Goal: Task Accomplishment & Management: Complete application form

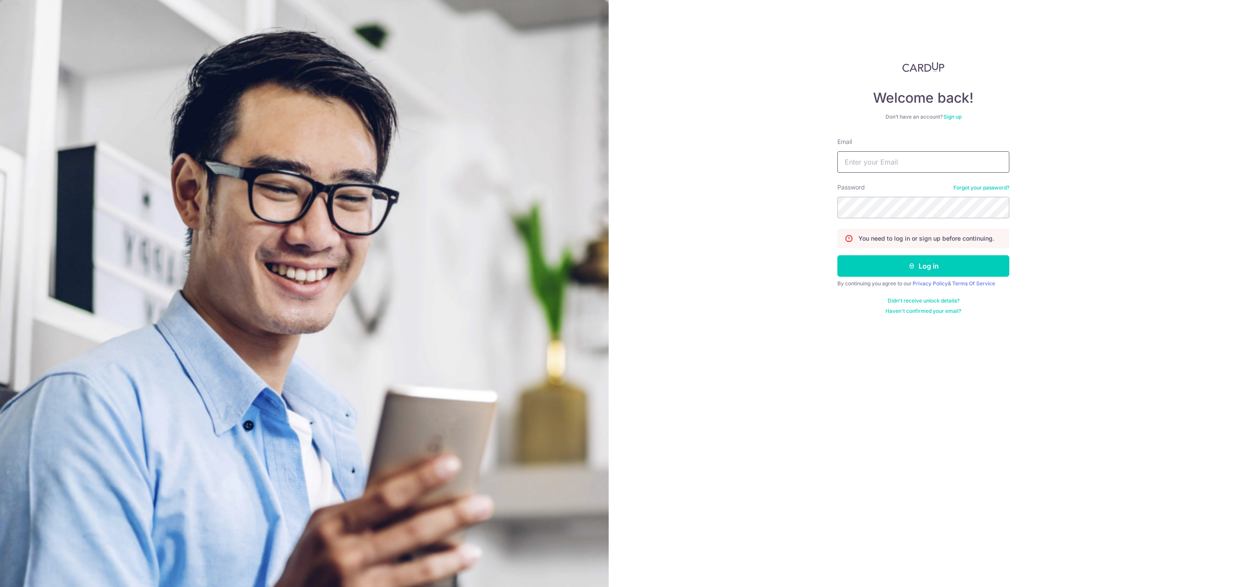
drag, startPoint x: 904, startPoint y: 154, endPoint x: 904, endPoint y: 164, distance: 10.3
click at [904, 154] on input "Email" at bounding box center [923, 161] width 172 height 21
drag, startPoint x: 961, startPoint y: 160, endPoint x: 95, endPoint y: 66, distance: 870.5
click at [53, 66] on section "Welcome back! Don’t have an account? Sign up Email priscillayeejiawei@gmail.com…" at bounding box center [619, 293] width 1238 height 587
type input "o"
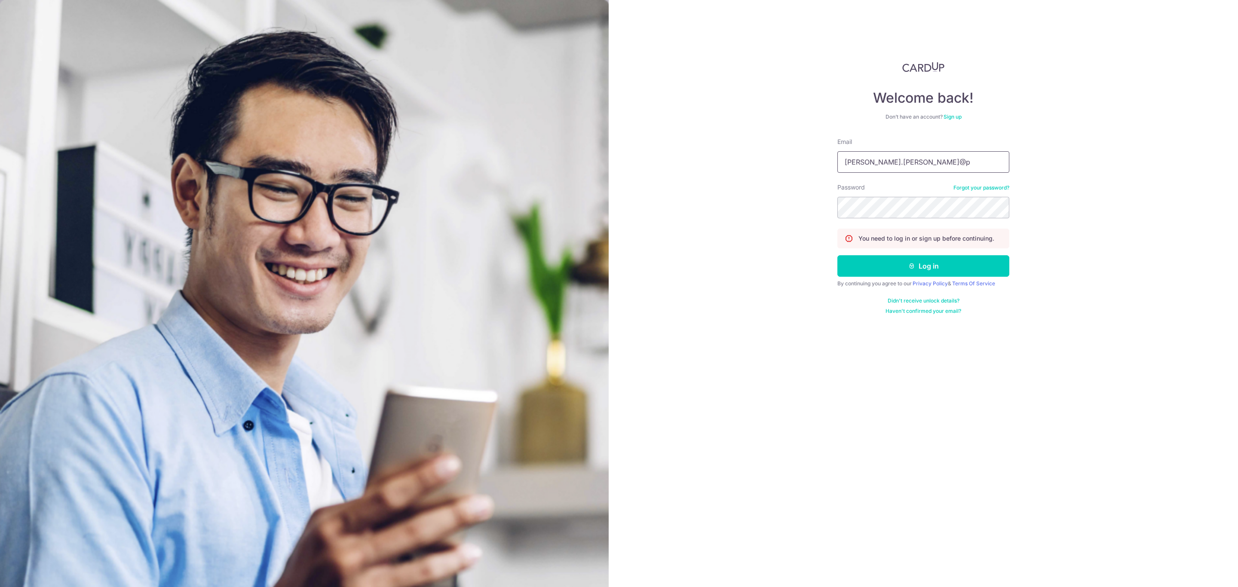
type input "[PERSON_NAME][EMAIL_ADDRESS][PERSON_NAME][DOMAIN_NAME]"
click at [547, 156] on section "Welcome back! Don’t have an account? Sign up Email priscilla.yee@pgstoragesyste…" at bounding box center [619, 293] width 1238 height 587
click at [860, 269] on button "Log in" at bounding box center [923, 265] width 172 height 21
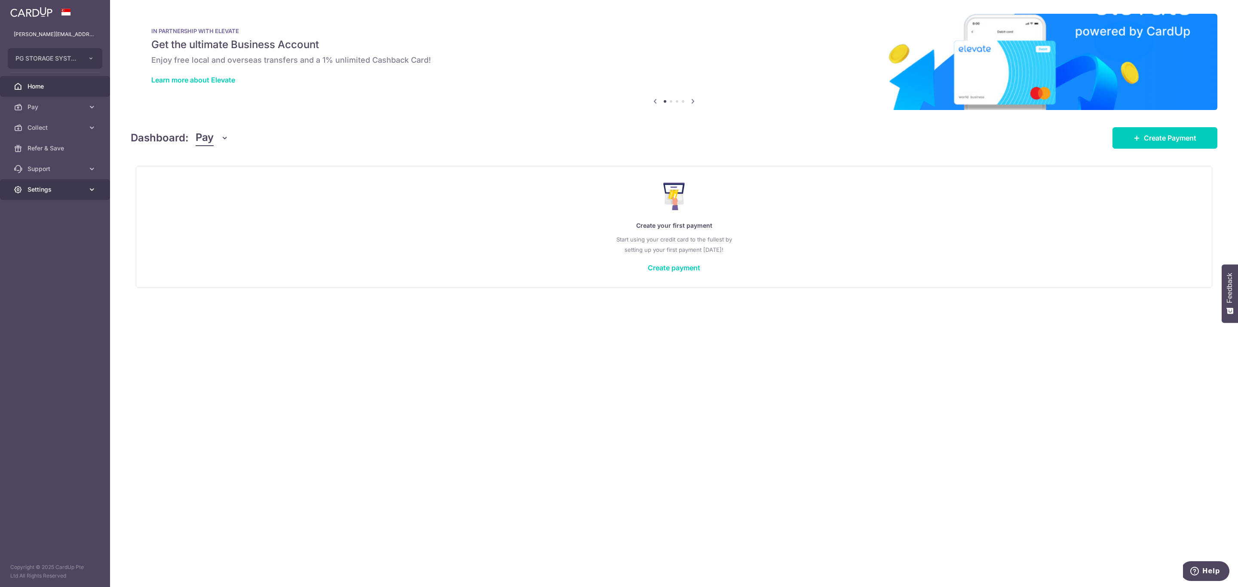
click at [47, 190] on span "Settings" at bounding box center [56, 189] width 57 height 9
click at [47, 206] on span "Account" at bounding box center [56, 210] width 57 height 9
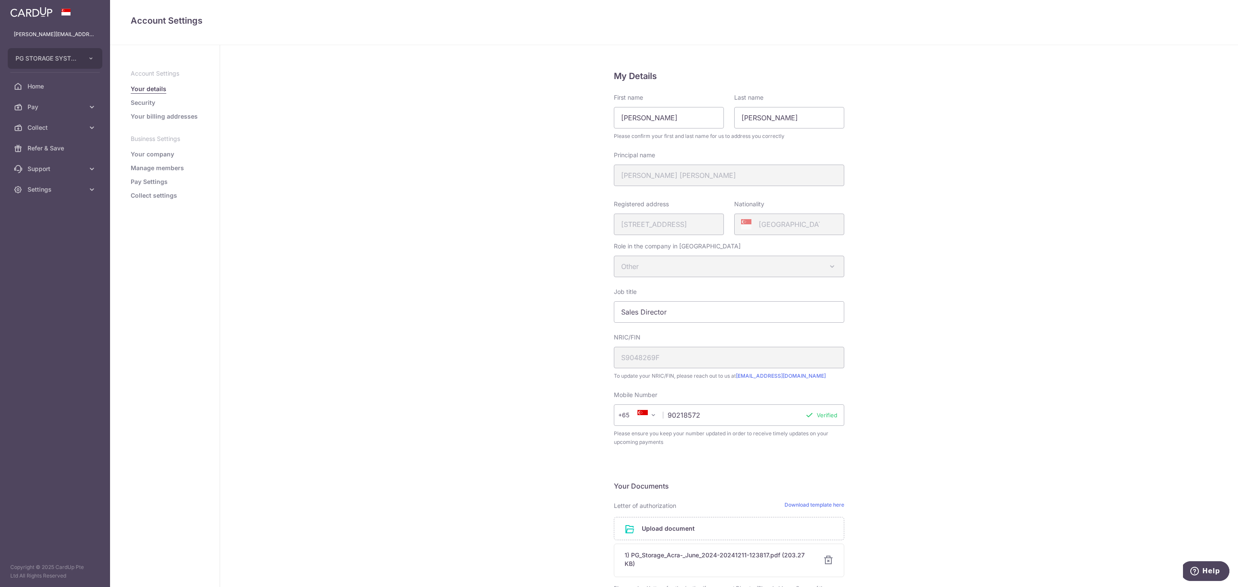
click at [156, 189] on ul "Account Settings Your details Security Your billing addresses Business Settings…" at bounding box center [165, 134] width 68 height 131
drag, startPoint x: 165, startPoint y: 194, endPoint x: 335, endPoint y: 258, distance: 181.6
click at [168, 194] on link "Collect settings" at bounding box center [154, 195] width 46 height 9
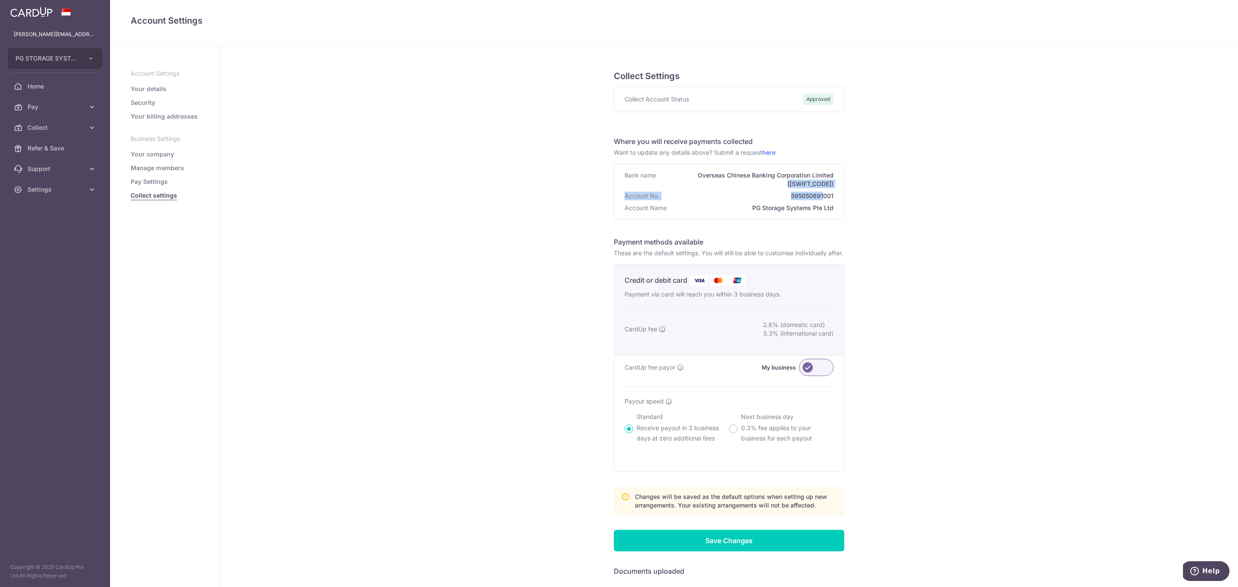
drag, startPoint x: 741, startPoint y: 183, endPoint x: 877, endPoint y: 211, distance: 138.6
click at [853, 204] on div "Collect Settings Collect Account Status Approved Where you will receive payment…" at bounding box center [729, 453] width 1018 height 817
drag, startPoint x: 919, startPoint y: 255, endPoint x: 936, endPoint y: 401, distance: 146.6
click at [921, 262] on div "Collect Settings Collect Account Status Approved Where you will receive payment…" at bounding box center [729, 453] width 1018 height 817
click at [28, 107] on span "Pay" at bounding box center [56, 107] width 57 height 9
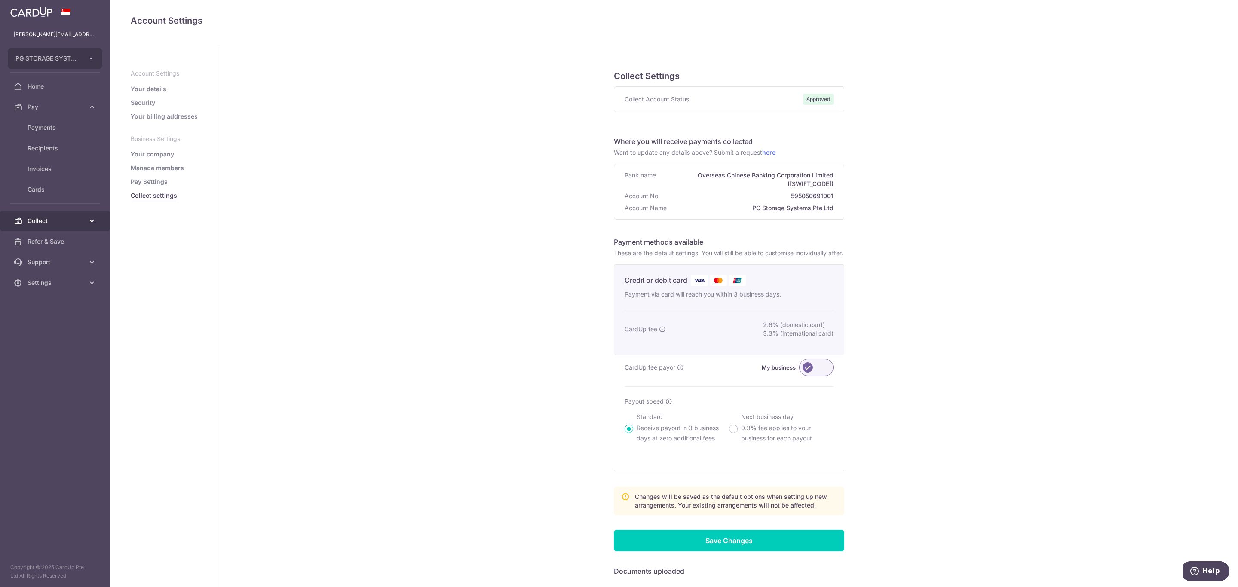
click at [40, 218] on span "Collect" at bounding box center [56, 221] width 57 height 9
click at [37, 240] on span "Dashboard" at bounding box center [56, 241] width 57 height 9
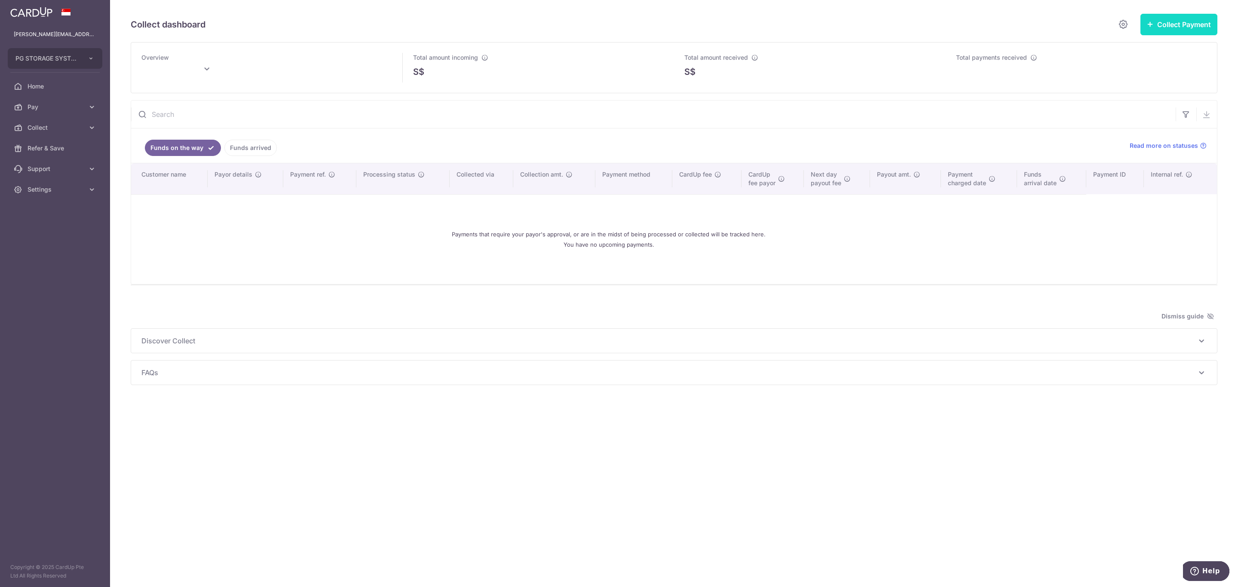
click at [1166, 19] on button "Collect Payment" at bounding box center [1178, 24] width 77 height 21
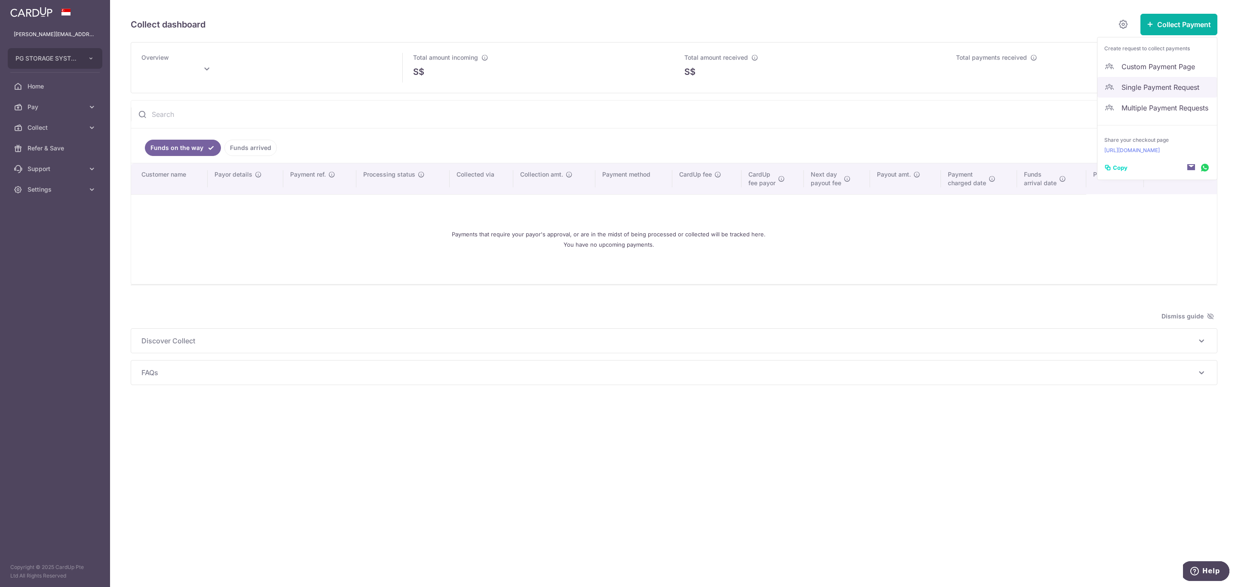
drag, startPoint x: 1159, startPoint y: 84, endPoint x: 1163, endPoint y: 81, distance: 4.6
click at [1159, 84] on span "Single Payment Request" at bounding box center [1165, 87] width 89 height 10
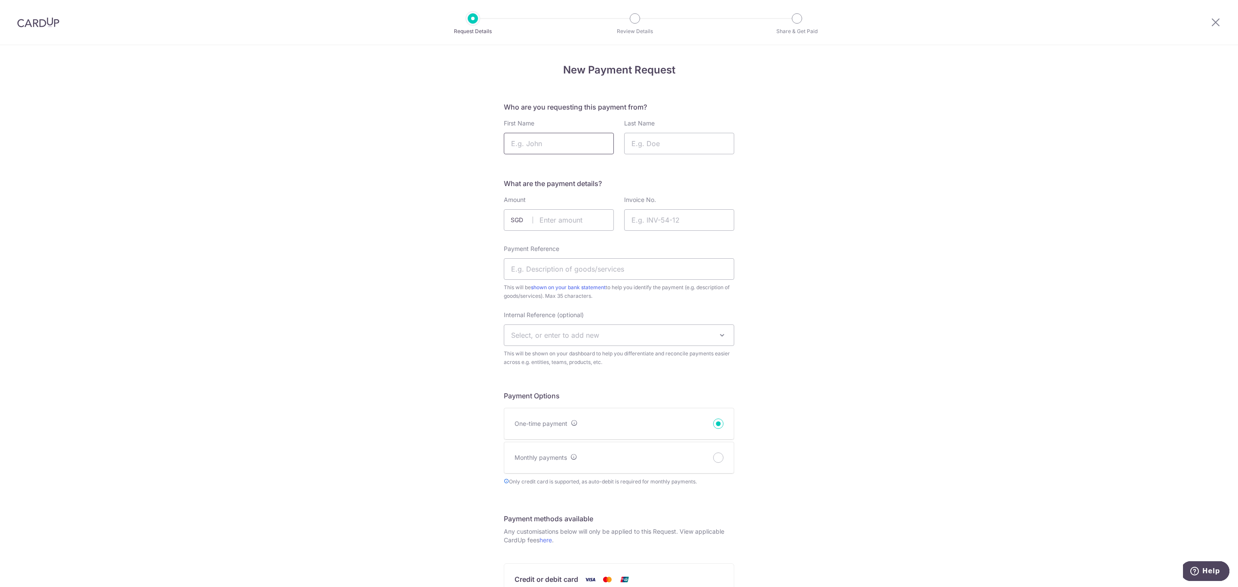
drag, startPoint x: 546, startPoint y: 147, endPoint x: 565, endPoint y: 145, distance: 19.0
click at [546, 147] on input "First Name" at bounding box center [559, 143] width 110 height 21
type input "T"
type input "GT"
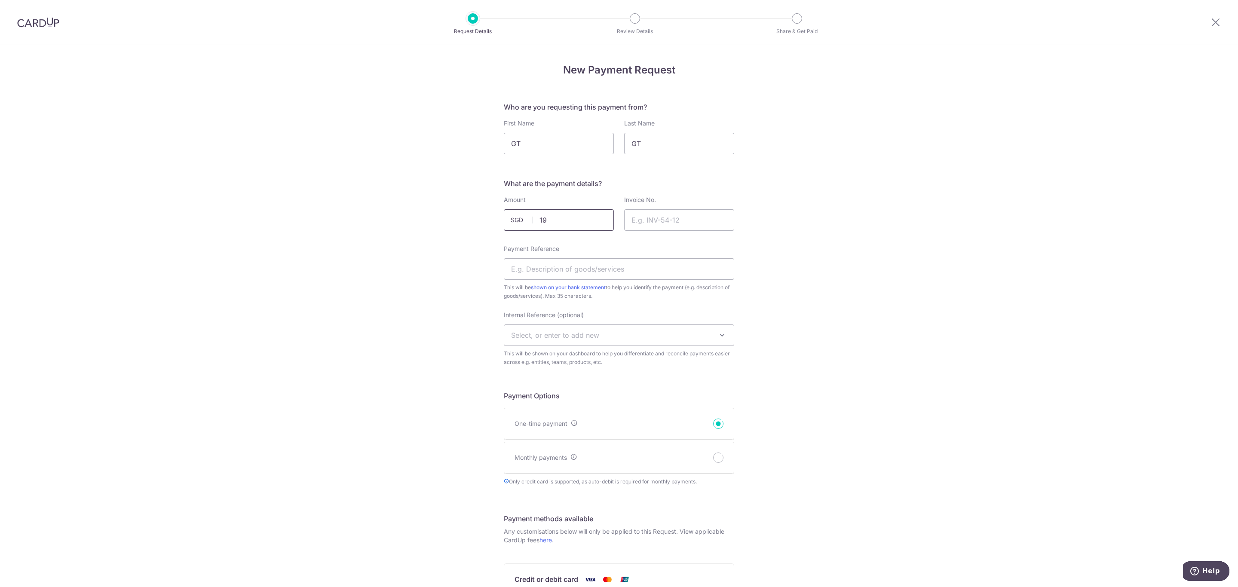
type input "1"
type input "21500.00"
click at [1005, 391] on div "New Payment Request Who are you requesting this payment from? First Name GT Las…" at bounding box center [619, 475] width 1238 height 860
click at [666, 215] on input "Invoice No." at bounding box center [679, 219] width 110 height 21
type input "INV 670"
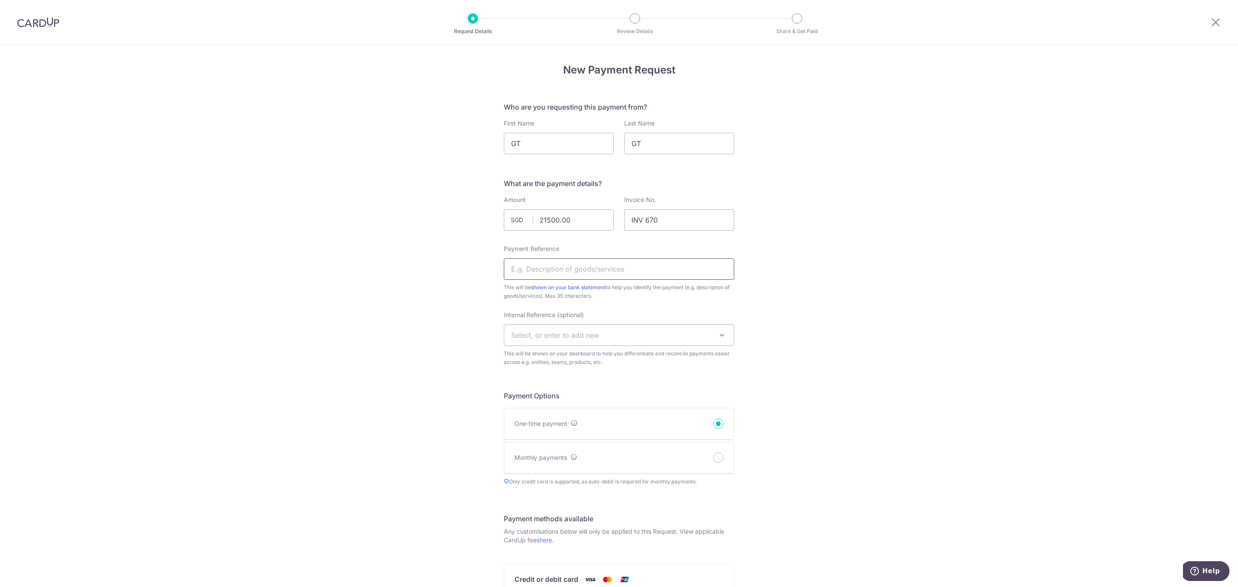
click at [602, 265] on input "Payment Reference" at bounding box center [619, 268] width 230 height 21
click at [1017, 321] on div "New Payment Request Who are you requesting this payment from? First Name GT Las…" at bounding box center [619, 475] width 1238 height 860
drag, startPoint x: 558, startPoint y: 269, endPoint x: 599, endPoint y: 267, distance: 41.3
click at [558, 269] on input "Payment Reference" at bounding box center [619, 268] width 230 height 21
drag, startPoint x: 905, startPoint y: 231, endPoint x: 811, endPoint y: 468, distance: 255.6
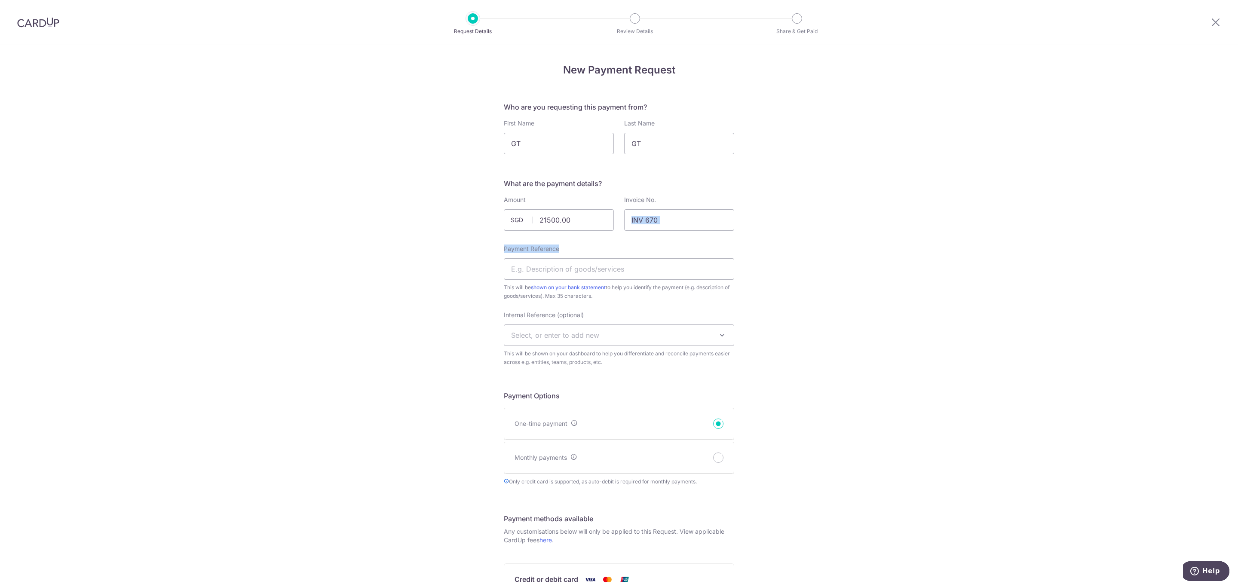
click at [905, 242] on div "New Payment Request Who are you requesting this payment from? First Name GT Las…" at bounding box center [619, 475] width 1238 height 860
click at [601, 278] on input "Payment Reference" at bounding box center [619, 268] width 230 height 21
type input "Mezzanine deposit"
click at [1036, 293] on div "New Payment Request Who are you requesting this payment from? First Name GT Las…" at bounding box center [619, 475] width 1238 height 860
click at [569, 337] on span "Select, or enter to add new" at bounding box center [555, 335] width 88 height 9
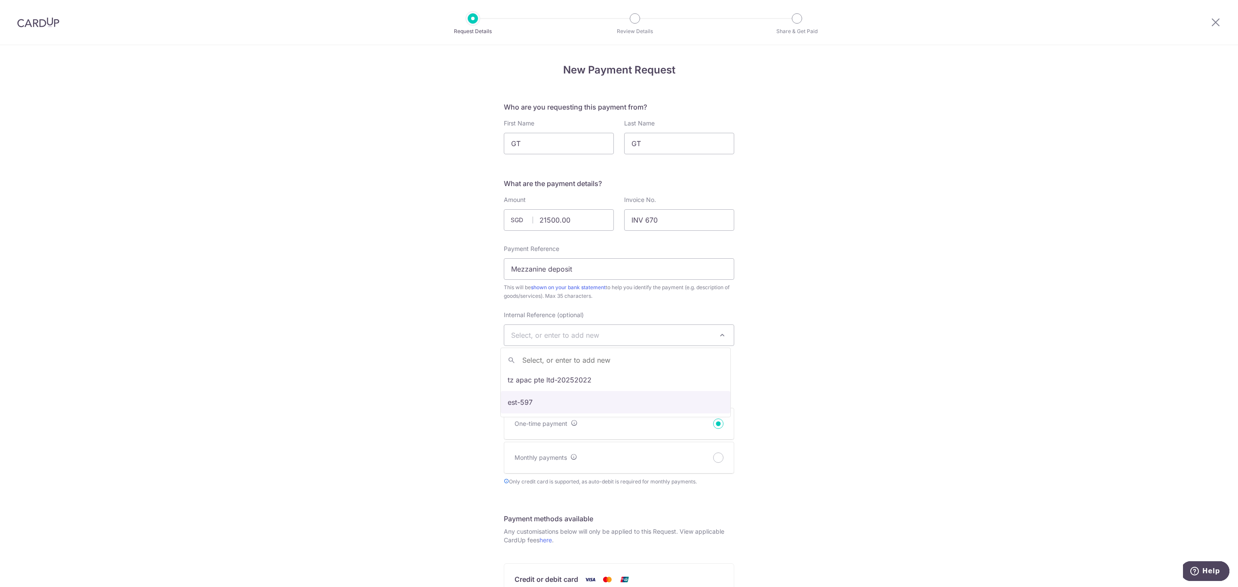
click at [821, 276] on div "New Payment Request Who are you requesting this payment from? First Name GT Las…" at bounding box center [619, 475] width 1238 height 860
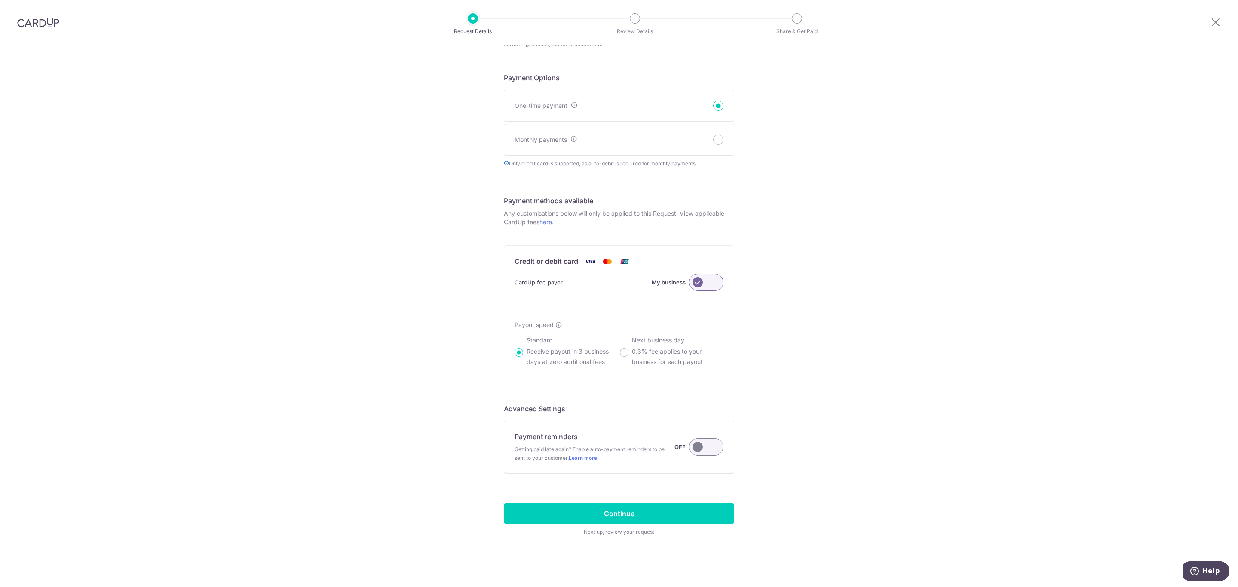
click at [625, 353] on div "Next business day 0.3% fee applies to your business for each payout" at bounding box center [672, 351] width 104 height 31
radio input "false"
radio input "true"
click at [636, 511] on input "Continue" at bounding box center [619, 513] width 230 height 21
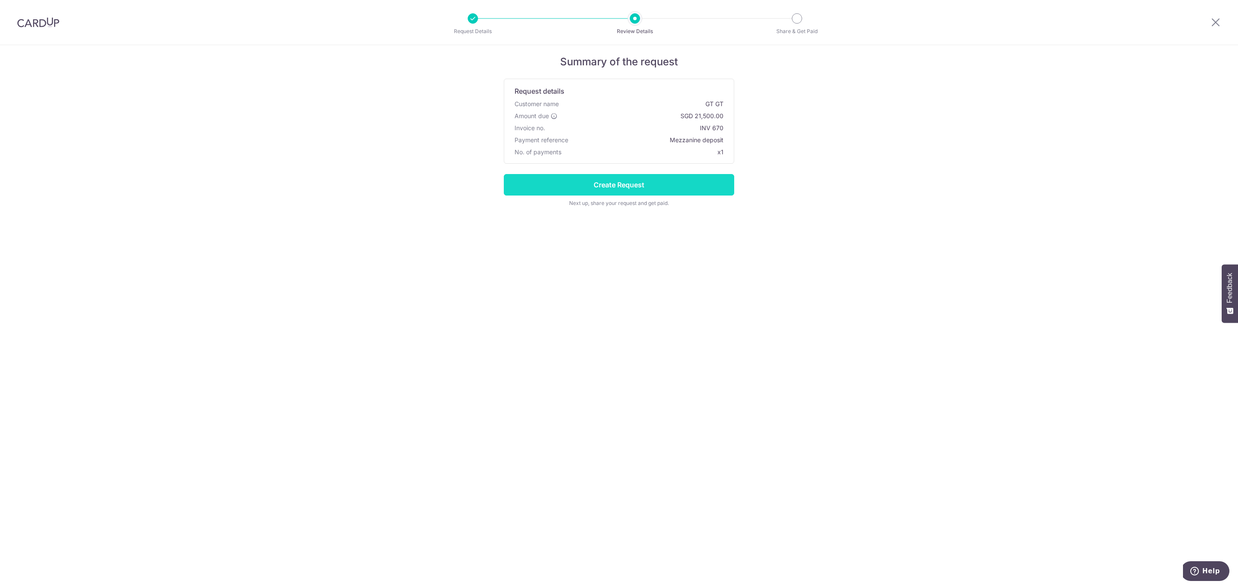
click at [633, 183] on input "Create Request" at bounding box center [619, 184] width 230 height 21
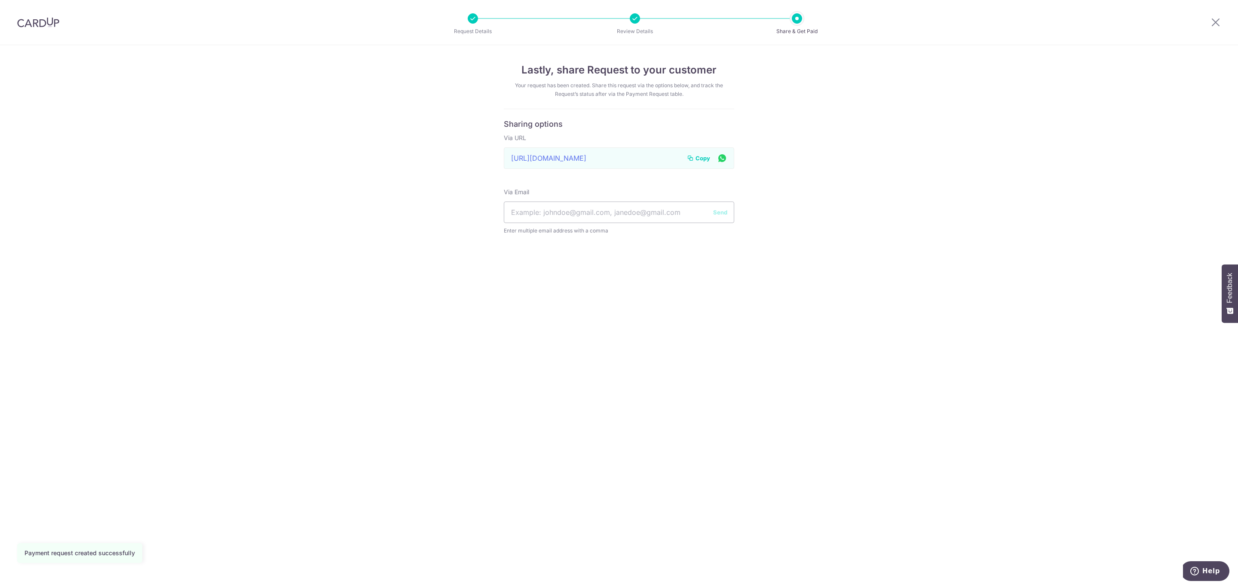
click at [700, 155] on span "Copy" at bounding box center [702, 158] width 15 height 9
click at [1218, 17] on icon at bounding box center [1215, 22] width 10 height 11
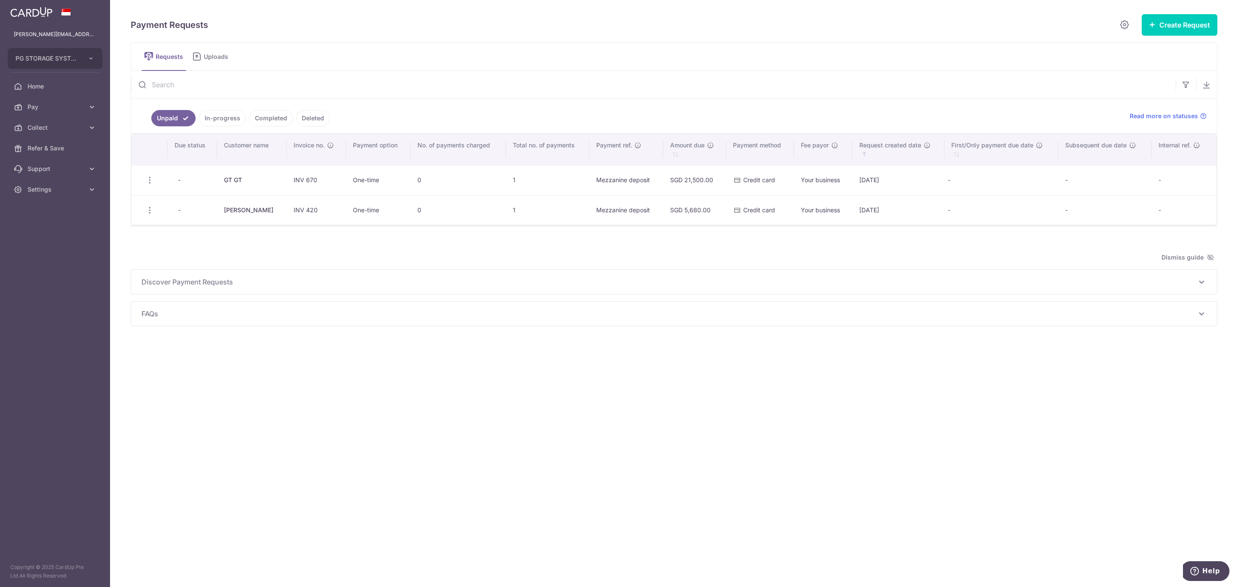
drag, startPoint x: 223, startPoint y: 211, endPoint x: 960, endPoint y: 223, distance: 737.1
click at [960, 223] on tr "Update Request Delete Request Share Request - Tan Tuan loon INV 420 One-time 0 …" at bounding box center [673, 210] width 1085 height 30
click at [964, 217] on td "-" at bounding box center [1001, 210] width 114 height 30
click at [623, 217] on td "Mezzanine deposit" at bounding box center [626, 210] width 74 height 30
click at [844, 219] on td "Your business" at bounding box center [823, 210] width 58 height 30
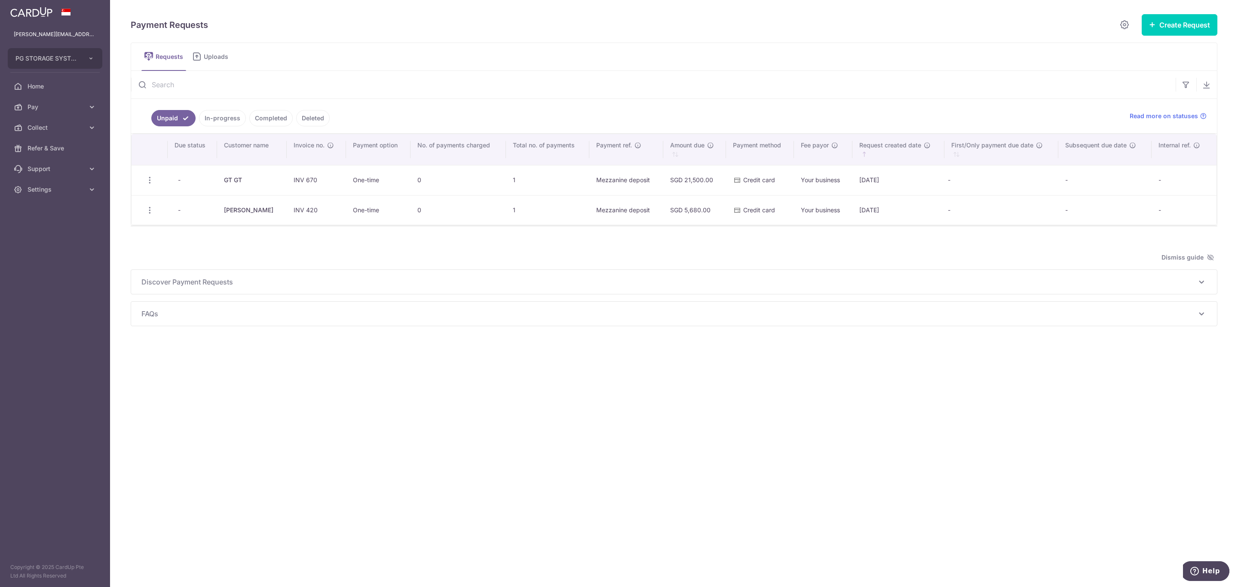
click at [851, 214] on td "Your business" at bounding box center [823, 210] width 58 height 30
click at [852, 214] on td "26/08/2025" at bounding box center [898, 210] width 92 height 30
click at [855, 213] on td "26/08/2025" at bounding box center [898, 210] width 92 height 30
click at [860, 211] on td "26/08/2025" at bounding box center [898, 210] width 92 height 30
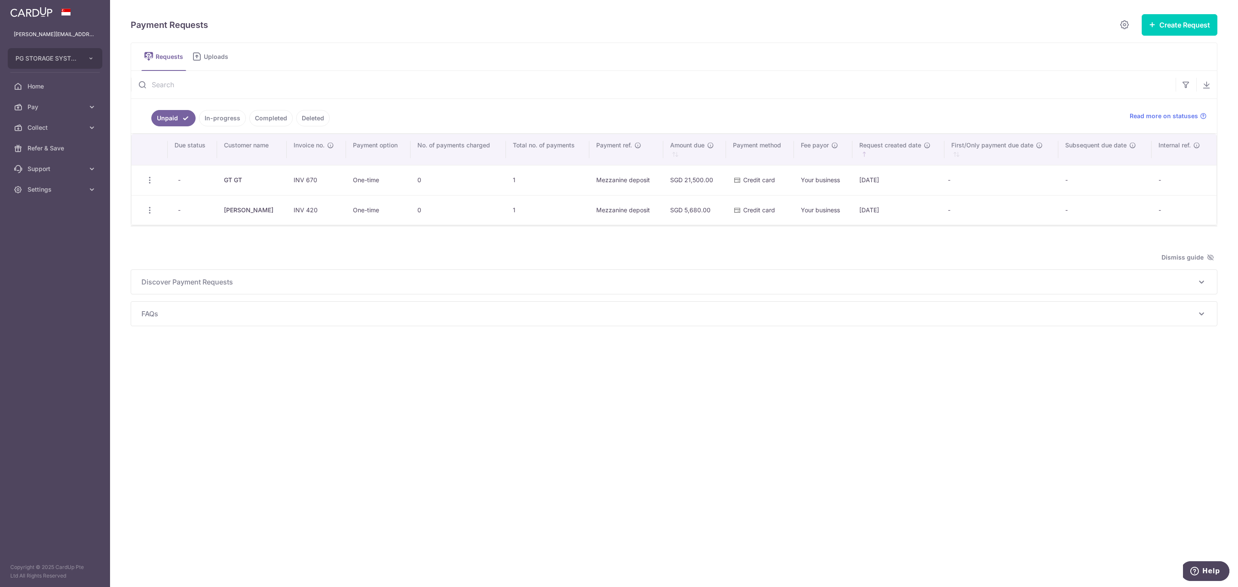
click at [539, 204] on td "1" at bounding box center [547, 210] width 83 height 30
drag, startPoint x: 347, startPoint y: 209, endPoint x: 1049, endPoint y: 225, distance: 702.3
click at [1049, 225] on tr "Update Request Delete Request Share Request - Tan Tuan loon INV 420 One-time 0 …" at bounding box center [673, 210] width 1085 height 30
click at [153, 211] on icon "button" at bounding box center [149, 210] width 9 height 9
click at [185, 257] on span "Delete Request" at bounding box center [193, 254] width 54 height 10
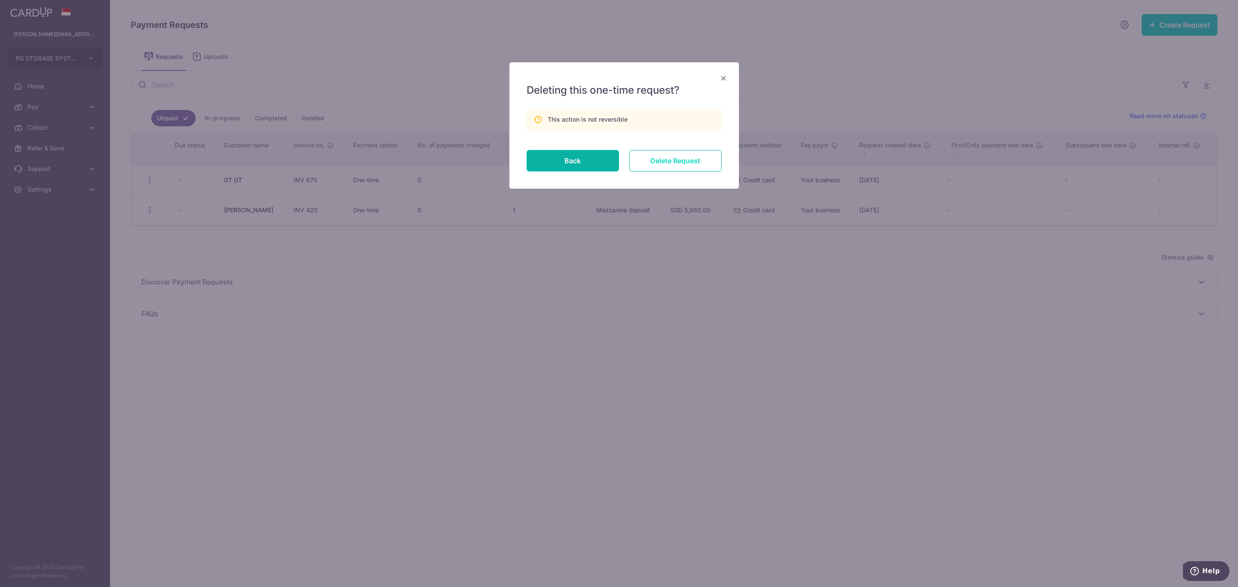
click at [683, 169] on input "Delete Request" at bounding box center [675, 160] width 92 height 21
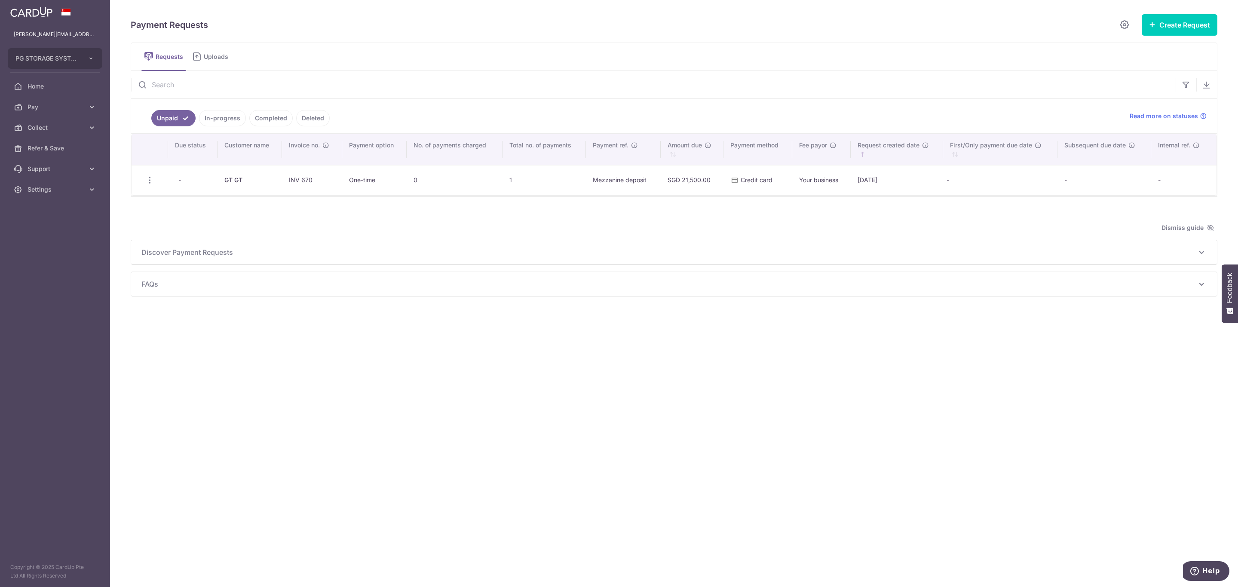
click at [1062, 21] on div "Payment Requests" at bounding box center [632, 24] width 1002 height 17
click at [222, 118] on link "In-progress" at bounding box center [222, 118] width 47 height 16
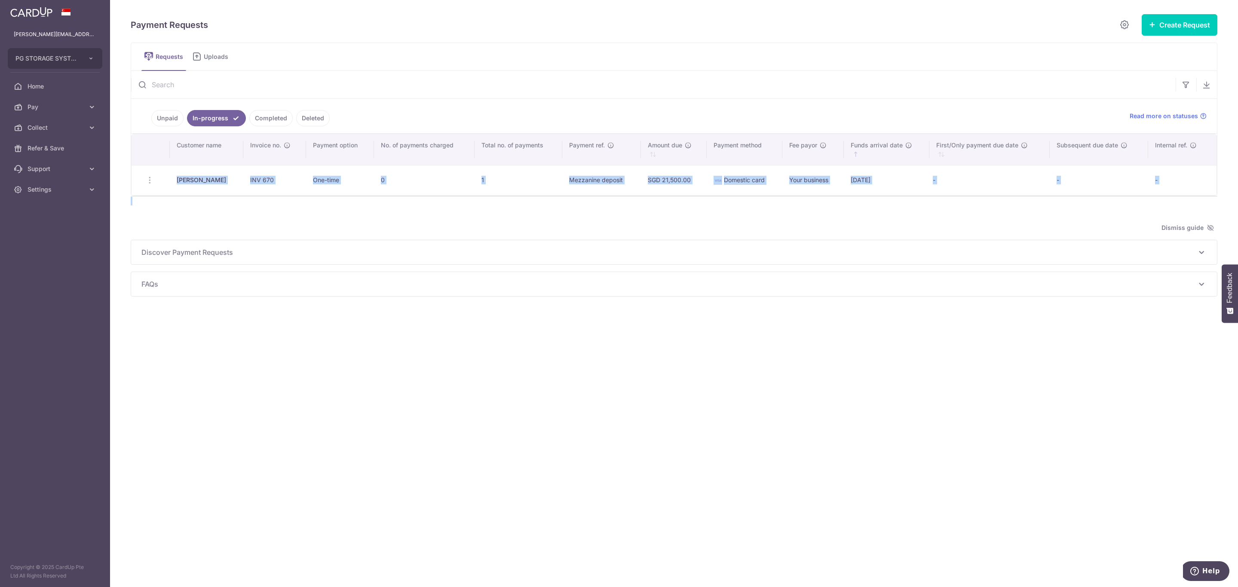
drag, startPoint x: 167, startPoint y: 183, endPoint x: 954, endPoint y: 212, distance: 787.8
click at [934, 203] on div "Payment Requests Create Request Single Request Multiple Requests Requests Uploa…" at bounding box center [674, 155] width 1086 height 283
click at [954, 216] on div "Payment Requests Create Request Single Request Multiple Requests Requests Uploa…" at bounding box center [674, 155] width 1086 height 283
click at [796, 375] on div "Payment Requests Create Request Single Request Multiple Requests Requests Uploa…" at bounding box center [674, 293] width 1128 height 587
drag, startPoint x: 483, startPoint y: 180, endPoint x: 994, endPoint y: 257, distance: 516.6
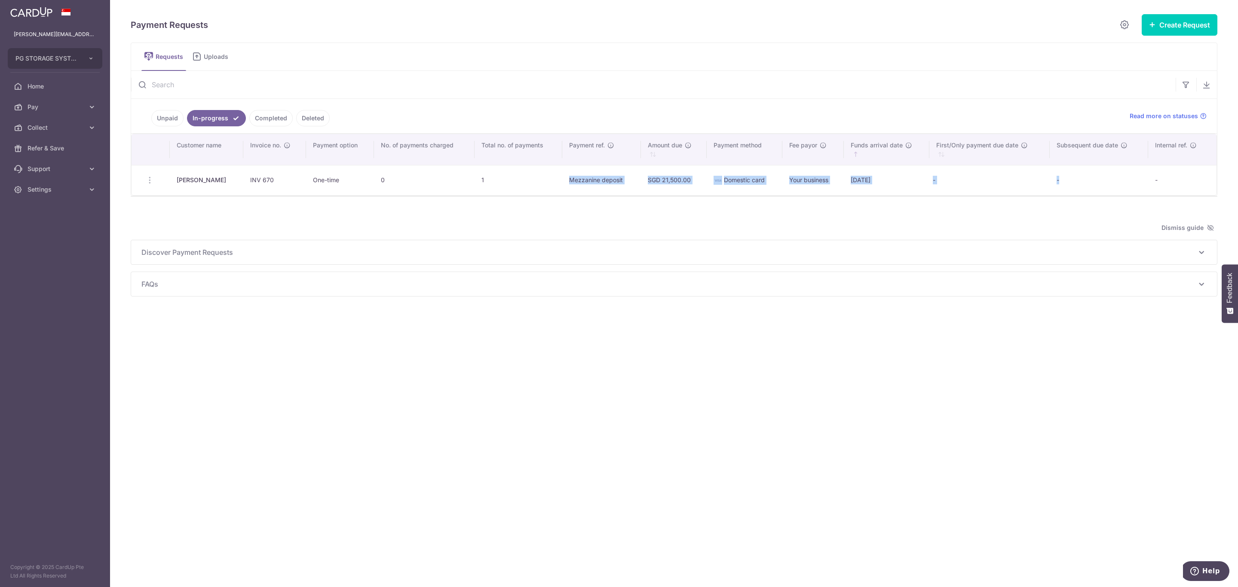
click at [1067, 184] on tr "Update Request Share Request Tuan Loon Tan INV 670 One-time 0 1 Mezzanine depos…" at bounding box center [673, 180] width 1085 height 30
drag, startPoint x: 897, startPoint y: 471, endPoint x: 898, endPoint y: 476, distance: 5.6
click at [898, 476] on div "Payment Requests Create Request Single Request Multiple Requests Requests Uploa…" at bounding box center [674, 293] width 1128 height 587
click at [770, 183] on td "Domestic card" at bounding box center [744, 180] width 76 height 30
click at [863, 187] on td "02/09/2025" at bounding box center [887, 180] width 86 height 30
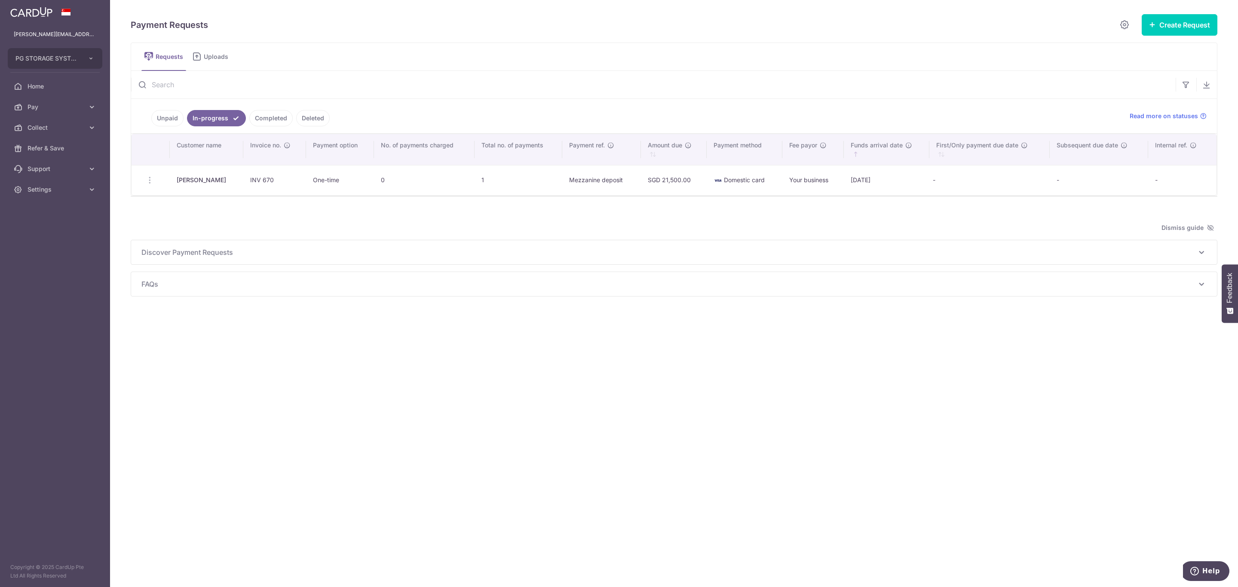
click at [862, 185] on td "02/09/2025" at bounding box center [887, 180] width 86 height 30
drag, startPoint x: 932, startPoint y: 497, endPoint x: 858, endPoint y: 360, distance: 156.1
click at [938, 494] on div "Payment Requests Create Request Single Request Multiple Requests Requests Uploa…" at bounding box center [674, 293] width 1128 height 587
click at [272, 114] on link "Completed" at bounding box center [270, 118] width 43 height 16
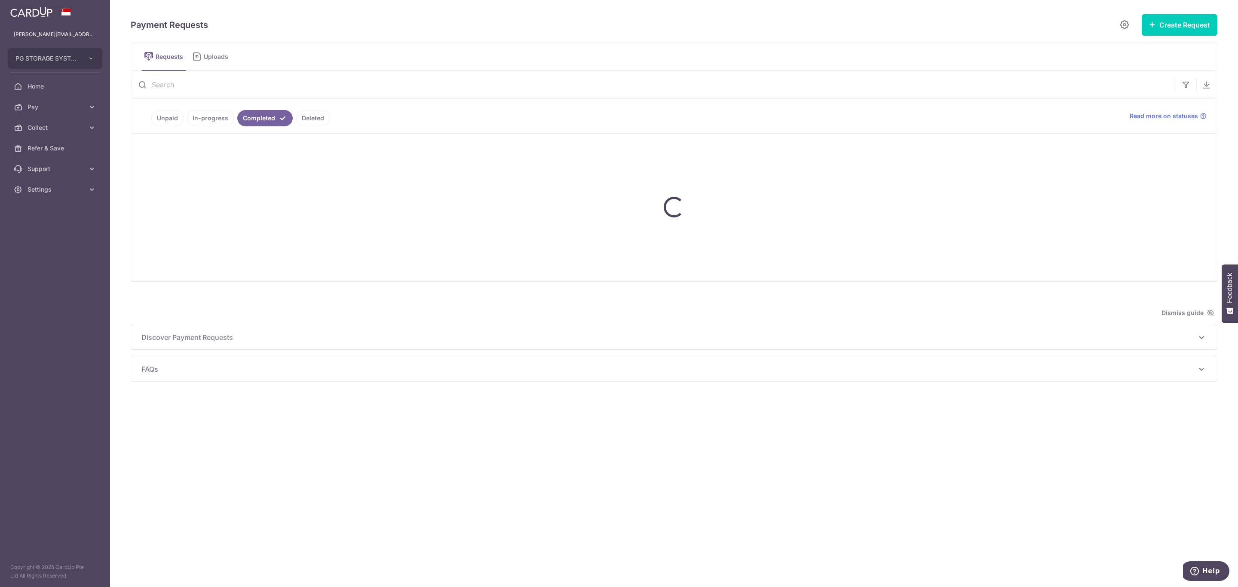
click at [226, 120] on link "In-progress" at bounding box center [210, 118] width 47 height 16
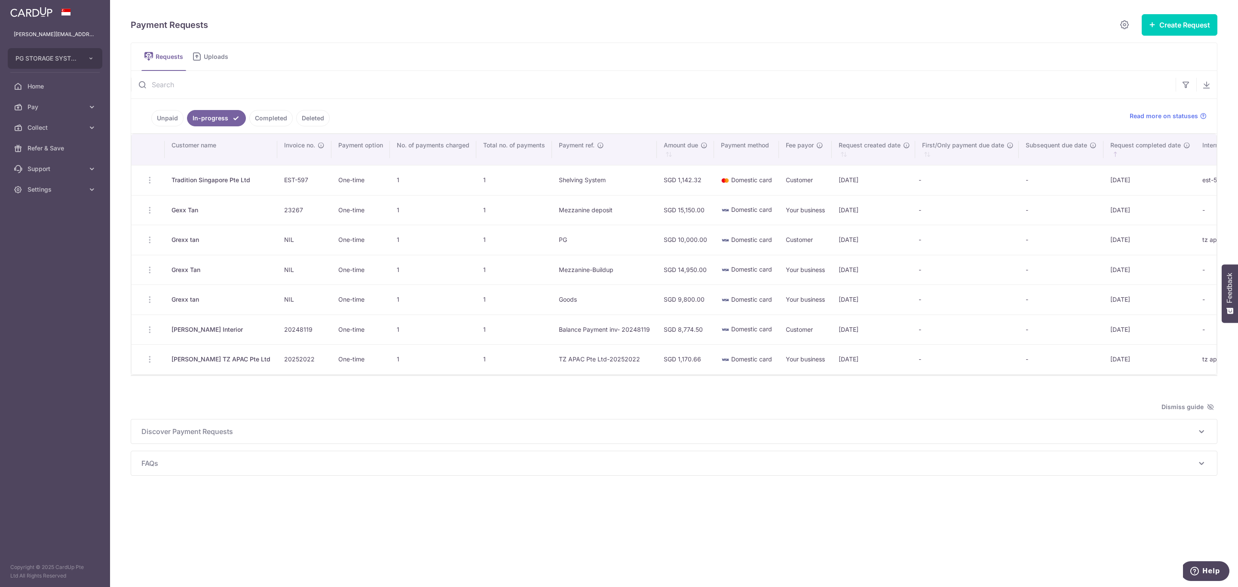
drag, startPoint x: 296, startPoint y: 181, endPoint x: 893, endPoint y: 190, distance: 597.8
click at [868, 190] on tr "Tradition Singapore Pte Ltd EST-597 One-time 1 1 Shelving System SGD 1,142.32 D…" at bounding box center [709, 180] width 1156 height 30
click at [938, 62] on ul "Requests Uploads" at bounding box center [674, 57] width 1086 height 28
click at [162, 119] on link "Unpaid" at bounding box center [167, 118] width 32 height 16
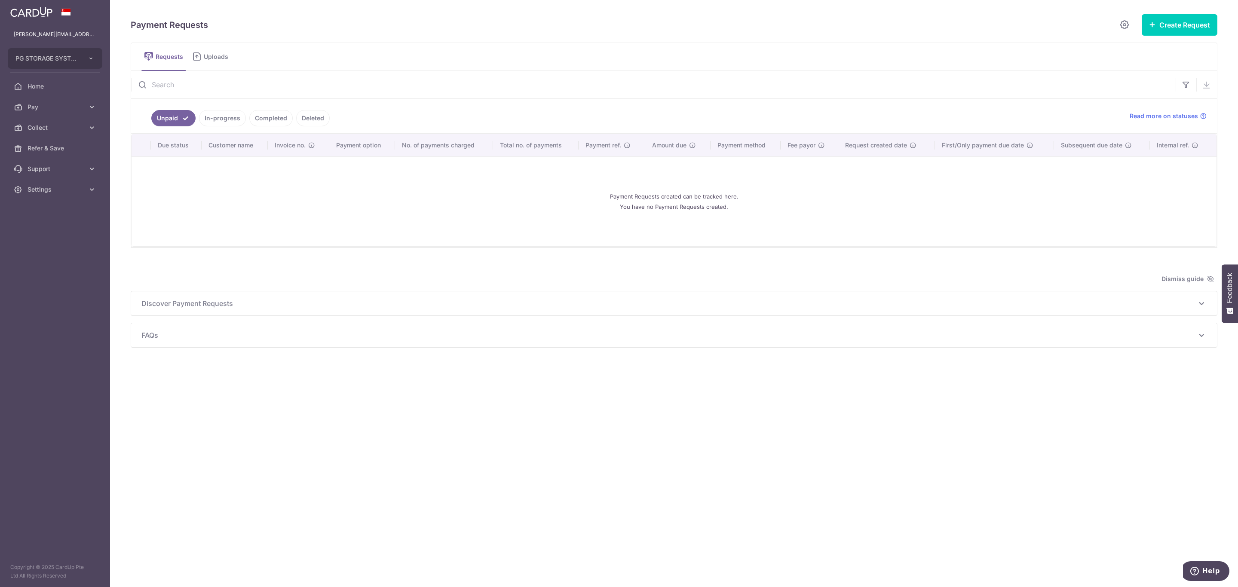
click at [222, 119] on link "In-progress" at bounding box center [222, 118] width 47 height 16
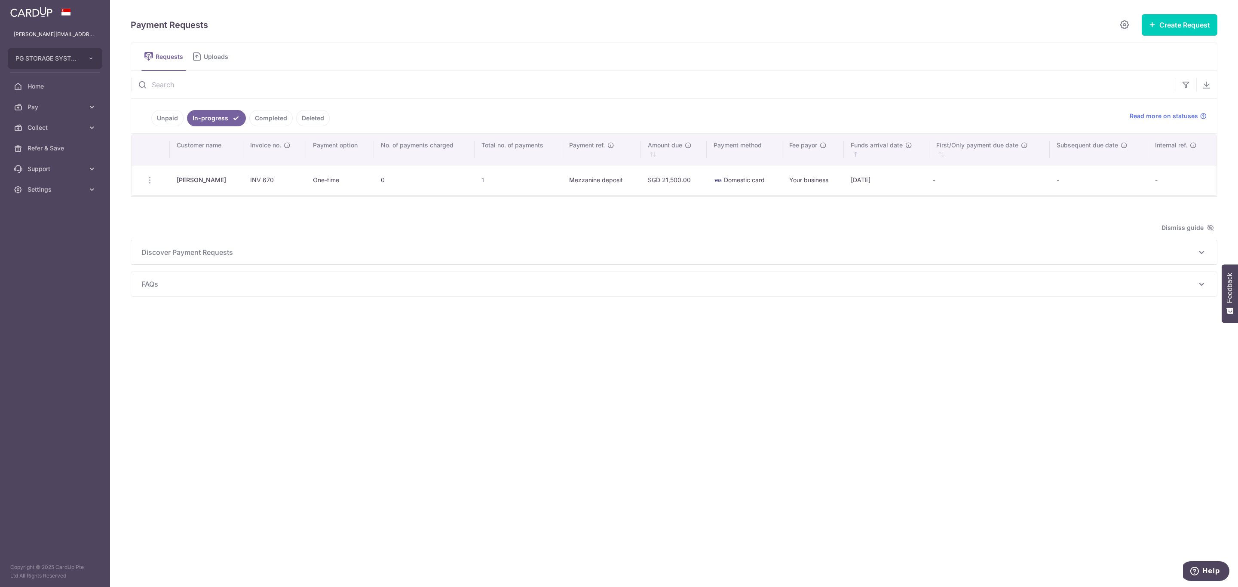
drag, startPoint x: 182, startPoint y: 185, endPoint x: 916, endPoint y: 246, distance: 736.5
click at [942, 206] on div "Payment Requests Create Request Single Request Multiple Requests Requests Uploa…" at bounding box center [674, 155] width 1086 height 283
drag, startPoint x: 849, startPoint y: 451, endPoint x: 813, endPoint y: 465, distance: 38.8
click at [849, 454] on div "Payment Requests Create Request Single Request Multiple Requests Requests Uploa…" at bounding box center [674, 293] width 1128 height 587
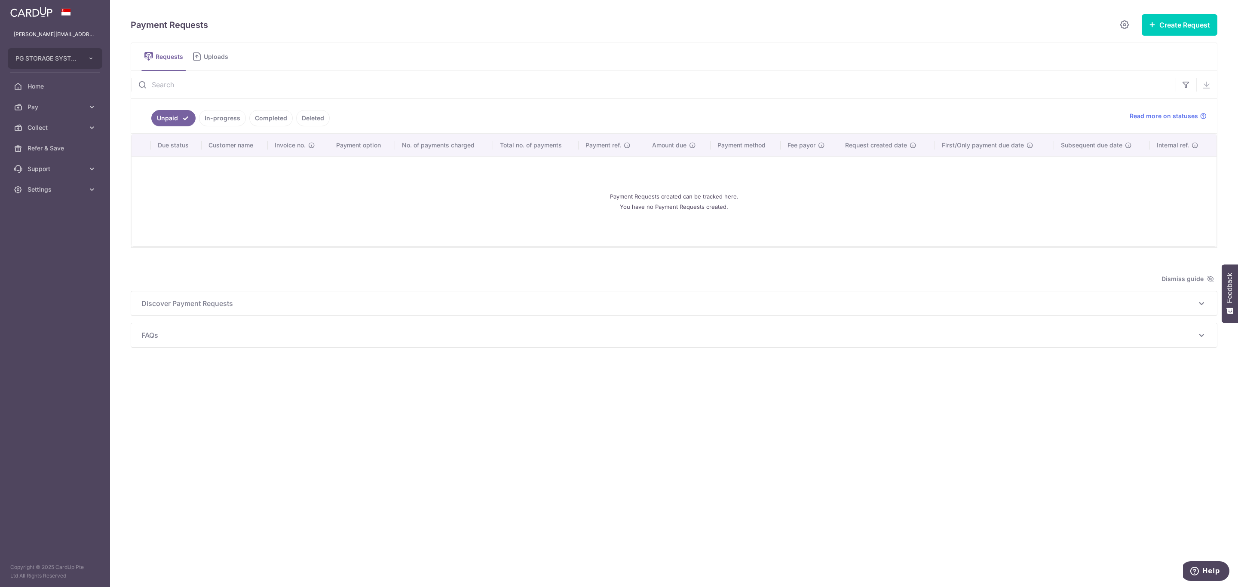
drag, startPoint x: 206, startPoint y: 111, endPoint x: 210, endPoint y: 116, distance: 6.4
click at [206, 111] on link "In-progress" at bounding box center [222, 118] width 47 height 16
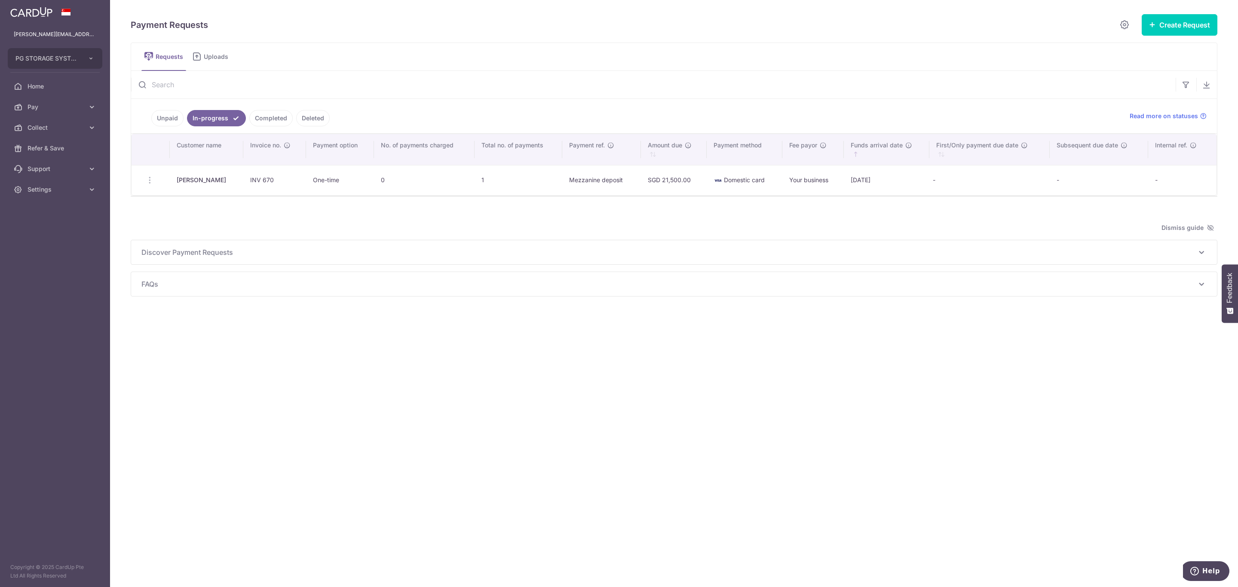
click at [39, 75] on ul "[PERSON_NAME][EMAIL_ADDRESS][PERSON_NAME][DOMAIN_NAME] PG STORAGE SYSTEMS PTE. …" at bounding box center [55, 112] width 110 height 176
click at [38, 91] on link "Home" at bounding box center [55, 86] width 110 height 21
